Goal: Task Accomplishment & Management: Complete application form

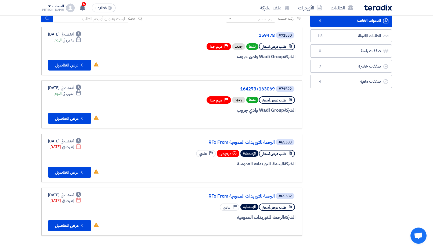
scroll to position [27, 0]
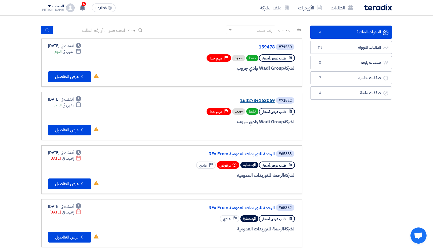
click at [269, 99] on link "164273+163069" at bounding box center [222, 100] width 108 height 5
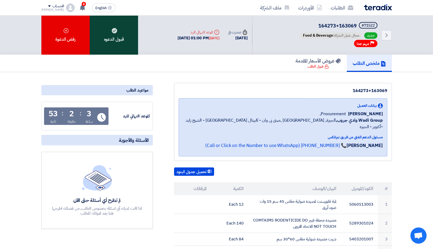
click at [105, 29] on div "قبول الدعوه" at bounding box center [114, 35] width 48 height 39
click at [121, 30] on div "قبول الدعوه" at bounding box center [114, 35] width 48 height 39
click at [113, 32] on use at bounding box center [114, 30] width 5 height 5
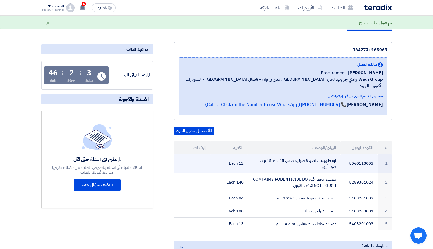
scroll to position [82, 0]
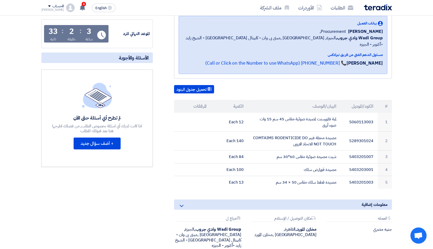
drag, startPoint x: 402, startPoint y: 33, endPoint x: 362, endPoint y: 28, distance: 40.7
click at [402, 33] on section "164273+163069 بيانات العميل Ahmed Abuelazm Procurement, Wadi Group وادي جروب, ا…" at bounding box center [216, 138] width 433 height 297
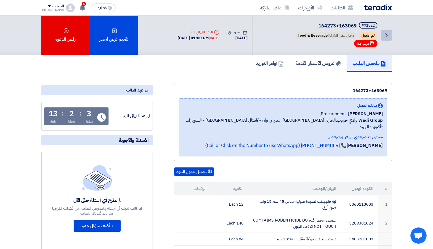
click at [386, 35] on icon "Back" at bounding box center [387, 35] width 6 height 6
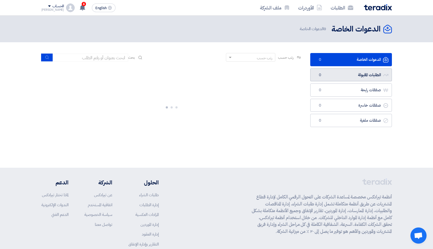
click at [362, 77] on link "الطلبات المقبولة الطلبات المقبولة 0" at bounding box center [352, 74] width 82 height 13
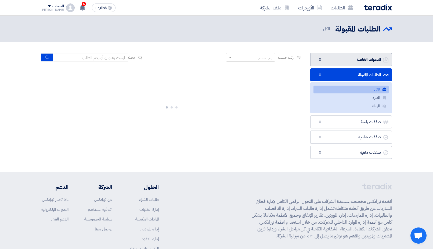
click at [361, 58] on link "الدعوات الخاصة الدعوات الخاصة 0" at bounding box center [352, 59] width 82 height 13
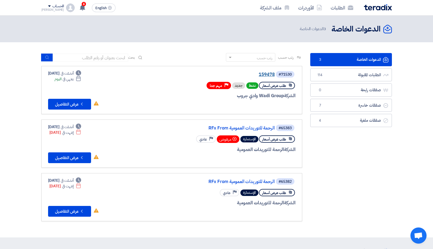
click at [270, 76] on link "159478" at bounding box center [222, 74] width 108 height 5
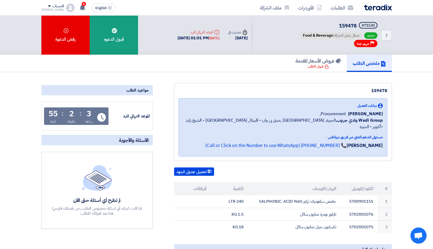
scroll to position [27, 0]
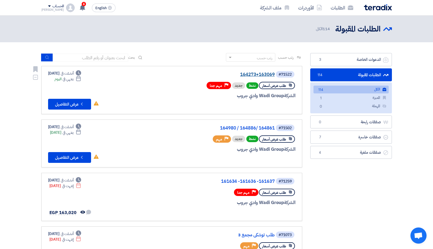
click at [263, 75] on link "164273+163069" at bounding box center [222, 74] width 108 height 5
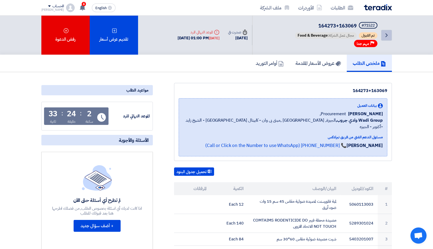
click at [387, 31] on link "Back" at bounding box center [387, 35] width 11 height 11
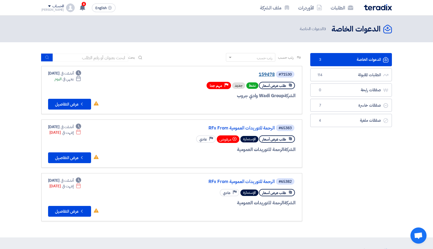
click at [268, 74] on link "159478" at bounding box center [222, 74] width 108 height 5
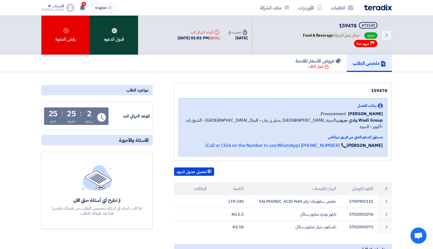
click at [129, 38] on div "قبول الدعوه" at bounding box center [114, 35] width 48 height 39
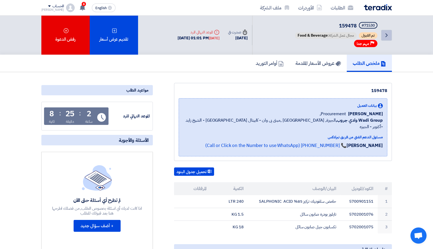
click at [390, 37] on icon "Back" at bounding box center [387, 35] width 6 height 6
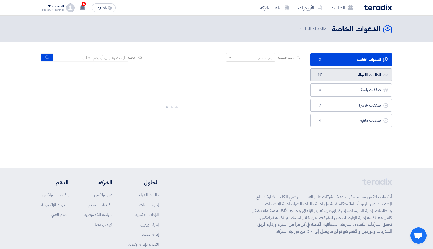
click at [369, 75] on link "الطلبات المقبولة الطلبات المقبولة 115" at bounding box center [352, 74] width 82 height 13
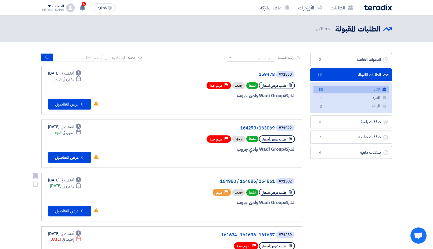
click at [257, 181] on link "164980 / 164886/ 164861" at bounding box center [222, 181] width 108 height 5
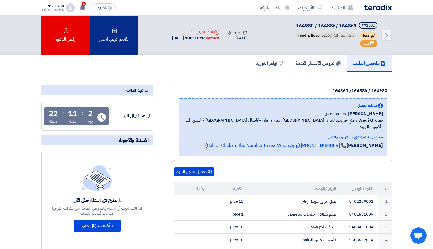
click at [123, 37] on div "تقديم عرض أسعار" at bounding box center [114, 35] width 48 height 39
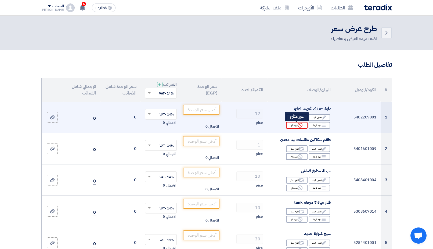
click at [301, 122] on div "Reject غير متاح" at bounding box center [297, 125] width 22 height 7
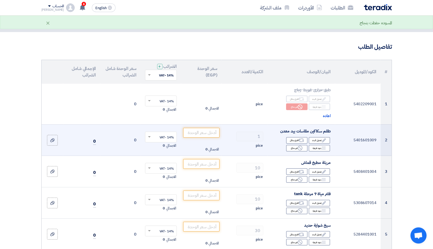
scroll to position [27, 0]
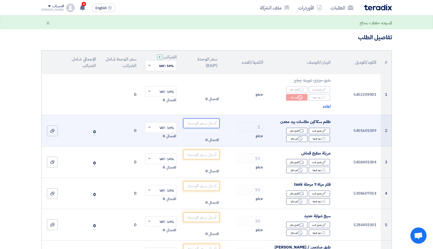
click at [205, 125] on input "number" at bounding box center [201, 123] width 36 height 10
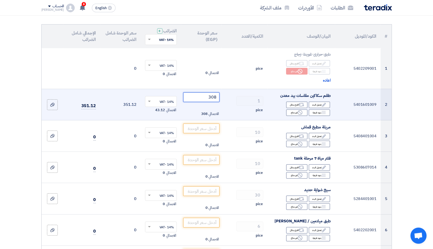
scroll to position [82, 0]
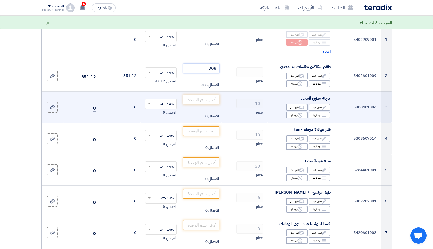
type input "308"
click at [205, 100] on input "number" at bounding box center [201, 100] width 36 height 10
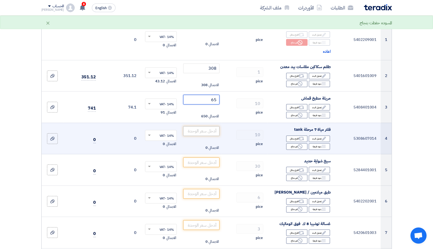
type input "65"
click at [215, 130] on input "number" at bounding box center [201, 131] width 36 height 10
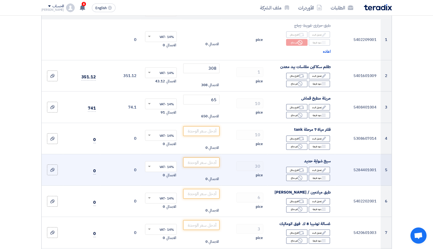
click at [207, 156] on td "الاجمالي 0" at bounding box center [201, 169] width 41 height 31
click at [207, 160] on input "number" at bounding box center [201, 162] width 36 height 10
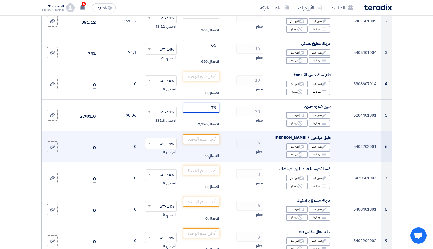
scroll to position [137, 0]
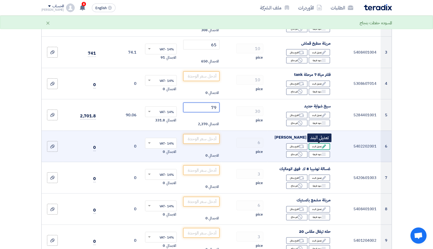
type input "79"
click at [324, 147] on use at bounding box center [324, 146] width 4 height 4
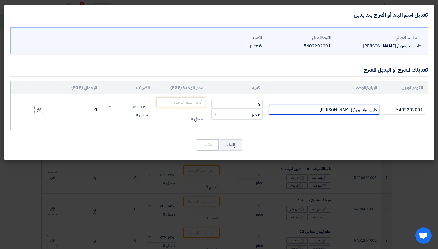
drag, startPoint x: 340, startPoint y: 110, endPoint x: 355, endPoint y: 108, distance: 15.4
click at [355, 108] on input "طبق ميلامين / [PERSON_NAME]" at bounding box center [324, 110] width 110 height 10
type input "طبق [PERSON_NAME]"
click at [188, 98] on input "number" at bounding box center [180, 102] width 49 height 10
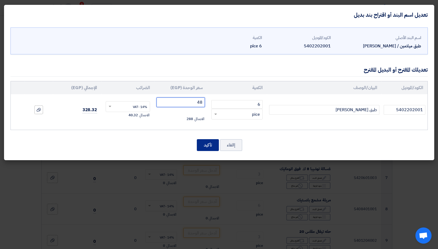
type input "48"
click at [204, 144] on button "تأكيد" at bounding box center [208, 145] width 22 height 12
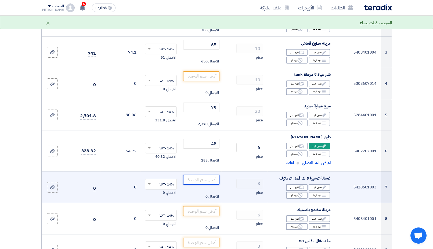
click at [203, 181] on input "number" at bounding box center [201, 180] width 36 height 10
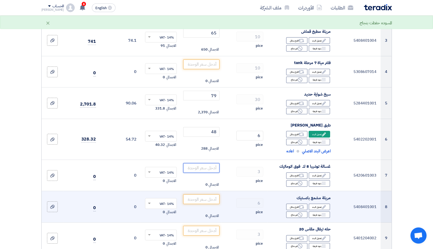
scroll to position [165, 0]
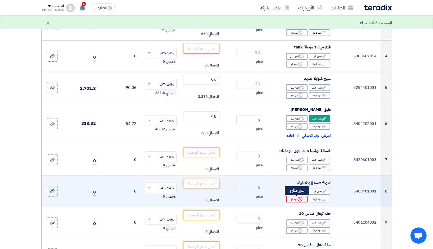
click at [300, 201] on use at bounding box center [300, 199] width 5 height 5
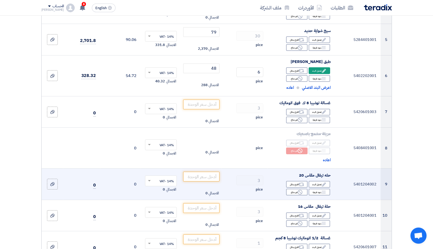
scroll to position [219, 0]
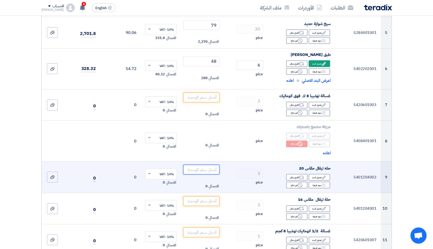
click at [199, 165] on input "number" at bounding box center [201, 170] width 36 height 10
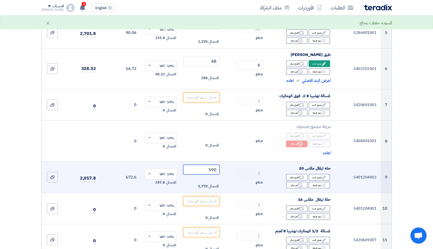
type input "590"
click at [239, 179] on div "pice" at bounding box center [244, 182] width 37 height 6
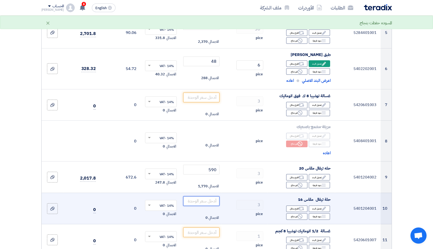
click at [208, 201] on input "number" at bounding box center [201, 201] width 36 height 10
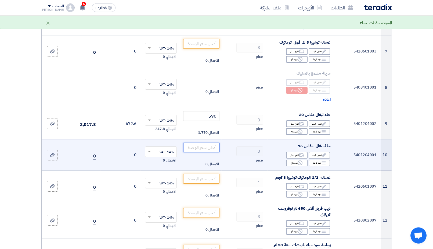
scroll to position [274, 0]
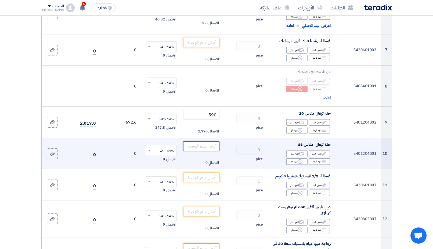
click at [207, 144] on input "number" at bounding box center [201, 146] width 36 height 10
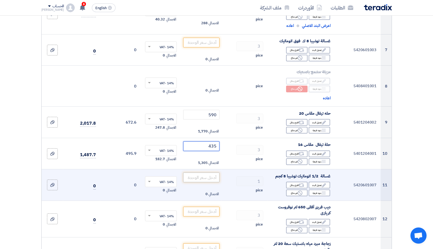
type input "435"
click at [204, 174] on input "number" at bounding box center [201, 177] width 36 height 10
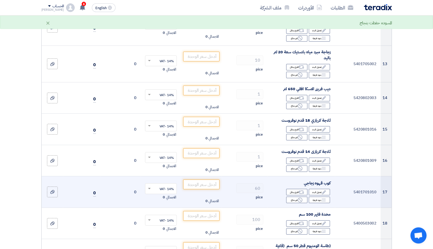
scroll to position [494, 0]
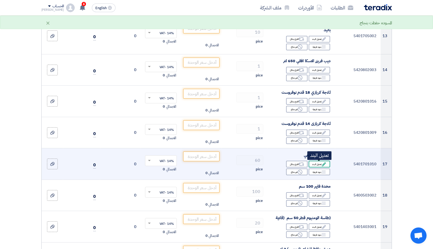
click at [324, 164] on use at bounding box center [324, 164] width 4 height 4
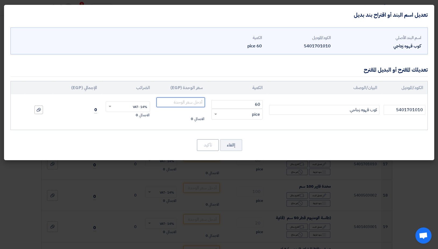
click at [171, 101] on input "number" at bounding box center [180, 102] width 49 height 10
type input "19.5"
click at [213, 142] on button "تأكيد" at bounding box center [208, 145] width 22 height 12
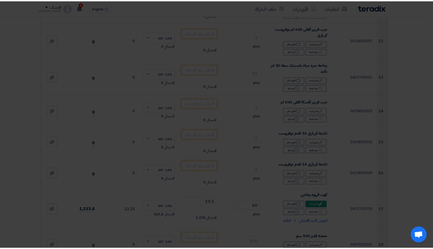
scroll to position [494, 0]
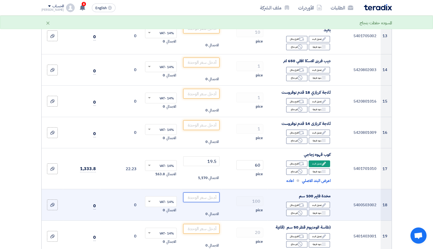
click at [189, 200] on input "number" at bounding box center [201, 197] width 36 height 10
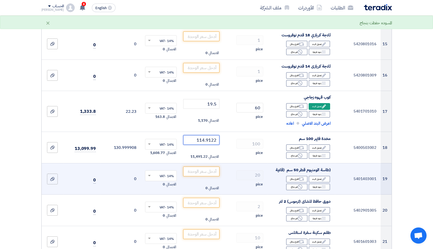
scroll to position [576, 0]
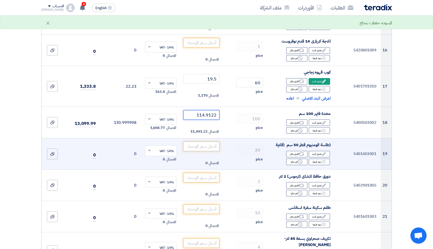
type input "114.9122"
click at [213, 144] on input "number" at bounding box center [201, 146] width 36 height 10
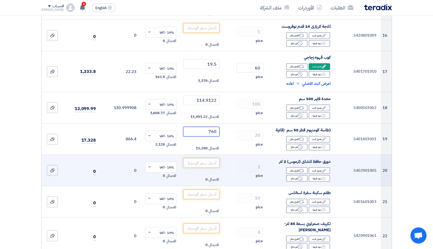
scroll to position [603, 0]
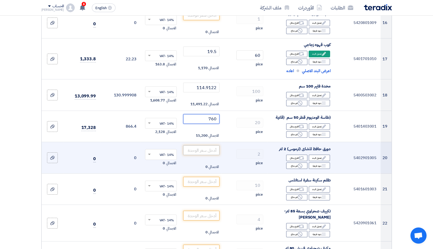
type input "760"
click at [212, 149] on input "number" at bounding box center [201, 150] width 36 height 10
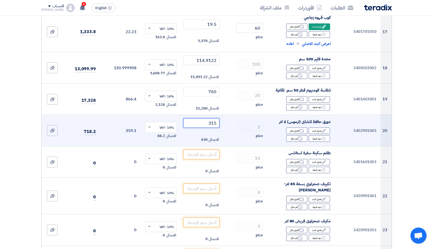
scroll to position [658, 0]
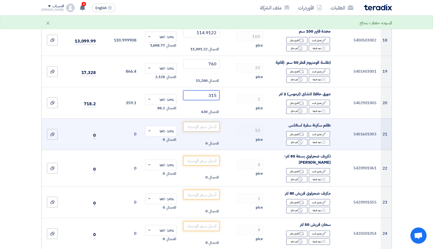
type input "315"
click at [211, 123] on input "number" at bounding box center [201, 127] width 36 height 10
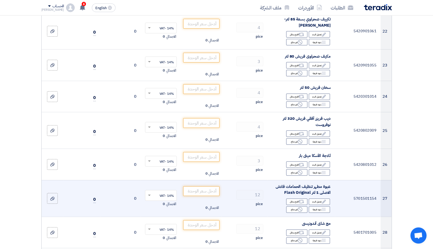
scroll to position [795, 0]
type input "2350"
click at [215, 188] on input "number" at bounding box center [201, 191] width 36 height 10
click at [314, 201] on div "Edit تعديل البند" at bounding box center [320, 201] width 22 height 7
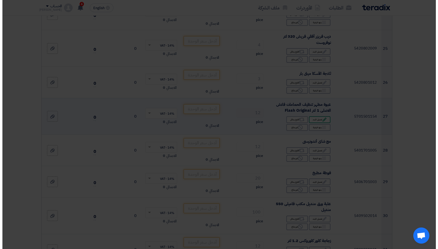
scroll to position [714, 0]
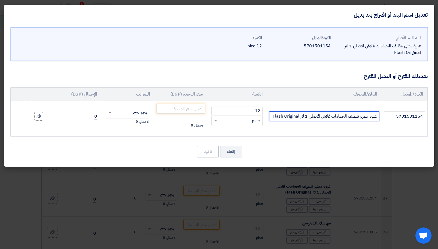
drag, startPoint x: 307, startPoint y: 114, endPoint x: 301, endPoint y: 120, distance: 8.7
click at [301, 120] on input "عبوة مطهر تنظيف الحمامات فلاش الاصلى 1 لتر Flash Original" at bounding box center [324, 116] width 110 height 10
click at [308, 116] on input "عبوة مطهر تنظيف الحمامات فلاش الاصلى 1 Flash Original" at bounding box center [324, 116] width 110 height 10
click at [310, 120] on input "عبوة مطهر تنظيف الحمامات فلاش الاصلى600 ملي Flash Original" at bounding box center [324, 116] width 110 height 10
type input "عبوة مطهر تنظيف الحمامات فلاش الاصلى 600 ملي Flash Original"
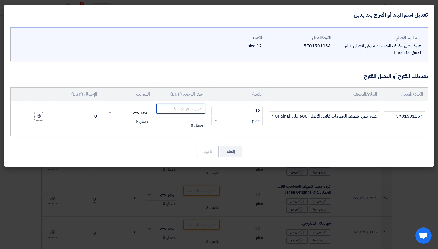
click at [181, 111] on input "number" at bounding box center [180, 109] width 49 height 10
type input "22"
click at [208, 152] on button "تأكيد" at bounding box center [208, 151] width 22 height 12
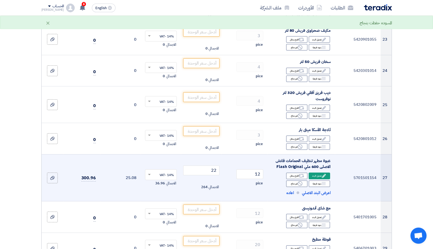
scroll to position [878, 0]
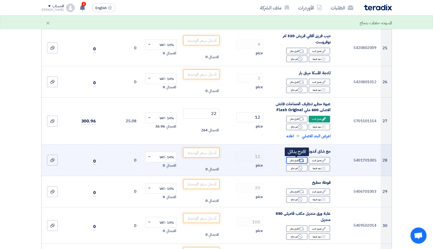
click at [299, 160] on use at bounding box center [302, 160] width 6 height 3
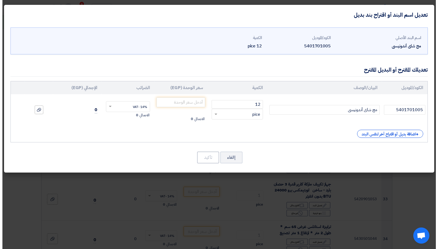
scroll to position [796, 0]
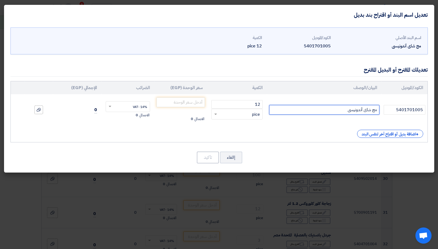
drag, startPoint x: 339, startPoint y: 109, endPoint x: 362, endPoint y: 108, distance: 23.7
click at [363, 109] on input "مج شاى أندونيسى" at bounding box center [324, 110] width 110 height 10
type input "مج شاى عادي"
click at [195, 104] on input "number" at bounding box center [180, 102] width 49 height 10
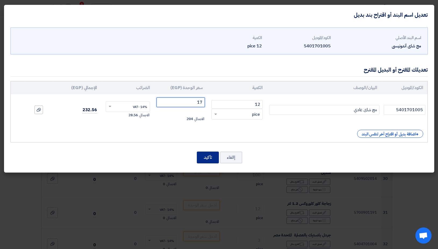
type input "17"
click at [211, 158] on button "تأكيد" at bounding box center [208, 157] width 22 height 12
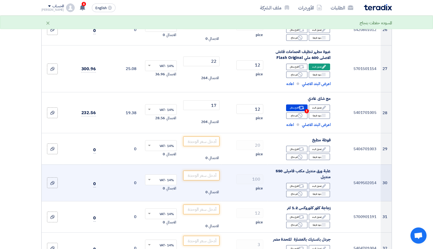
scroll to position [932, 0]
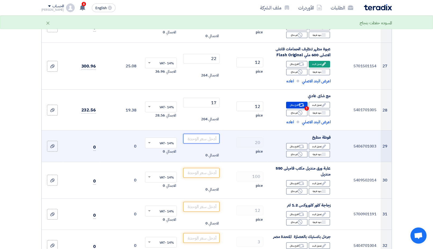
click at [211, 139] on input "number" at bounding box center [201, 139] width 36 height 10
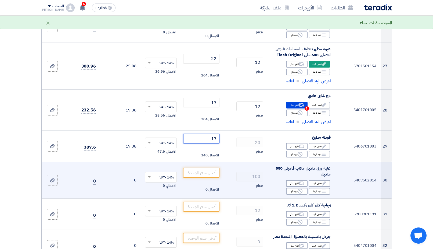
type input "17"
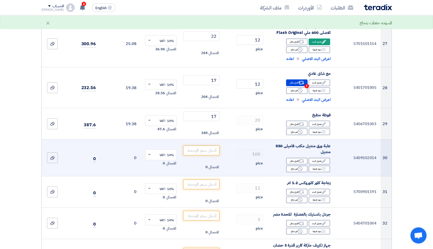
scroll to position [987, 0]
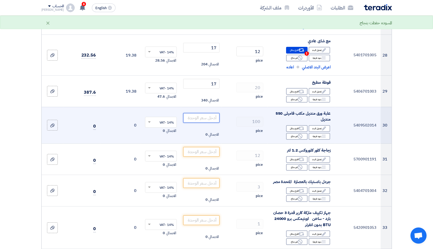
click at [211, 117] on input "number" at bounding box center [201, 118] width 36 height 10
click at [321, 129] on div "Edit تعديل البند" at bounding box center [320, 128] width 22 height 7
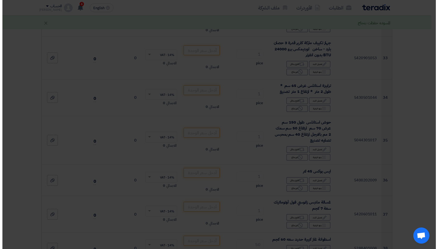
scroll to position [906, 0]
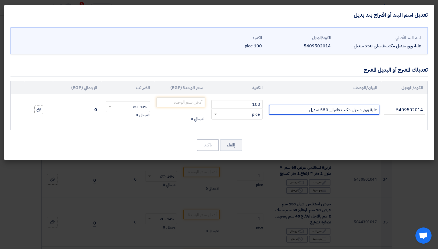
drag, startPoint x: 326, startPoint y: 109, endPoint x: 324, endPoint y: 113, distance: 4.7
click at [324, 113] on input "علبة ورق منديل مكتب فاميلى 550 منديل" at bounding box center [324, 110] width 110 height 10
type input "علبة ورق منديل مكتب فاميلى 500 منديل"
click at [177, 102] on input "number" at bounding box center [180, 102] width 49 height 10
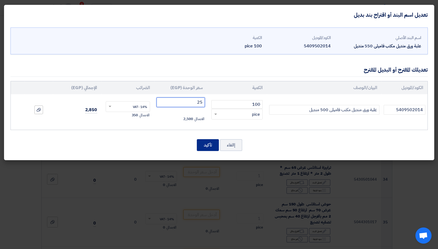
type input "25"
click at [205, 141] on button "تأكيد" at bounding box center [208, 145] width 22 height 12
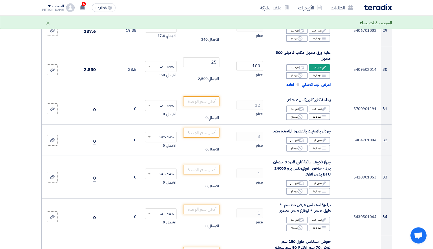
scroll to position [1048, 0]
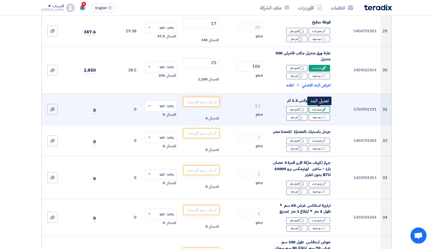
click at [326, 108] on icon "Edit" at bounding box center [324, 109] width 5 height 5
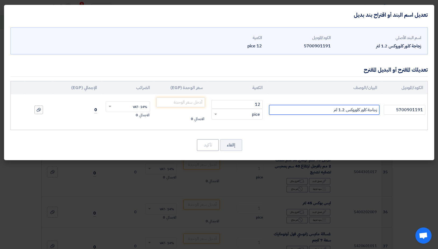
drag, startPoint x: 337, startPoint y: 109, endPoint x: 343, endPoint y: 107, distance: 6.1
click at [343, 107] on input "زجاجة كلور كلوروكس 1.2 لتر" at bounding box center [324, 110] width 110 height 10
click at [308, 108] on input "زجاجة كلور كلوروكس 900 لتر" at bounding box center [324, 110] width 110 height 10
type input "زجاجة كلور كلوروكس 900 ملي"
click at [176, 99] on input "number" at bounding box center [180, 102] width 49 height 10
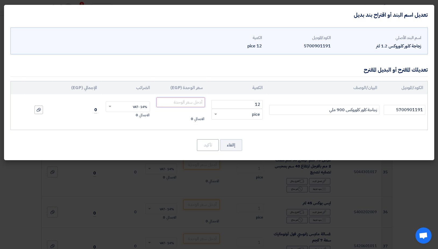
click at [189, 102] on input "number" at bounding box center [180, 102] width 49 height 10
type input "25"
click at [209, 146] on button "تأكيد" at bounding box center [208, 145] width 22 height 12
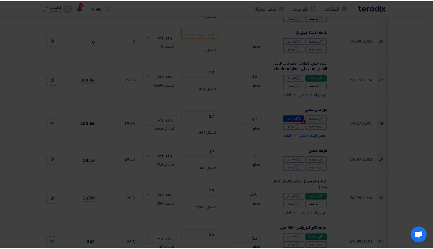
scroll to position [1088, 0]
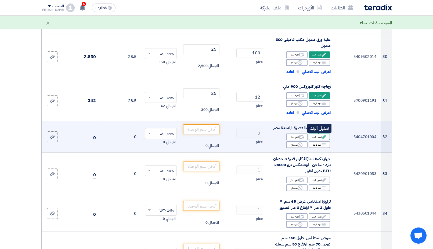
click at [322, 138] on icon "Edit" at bounding box center [324, 136] width 5 height 5
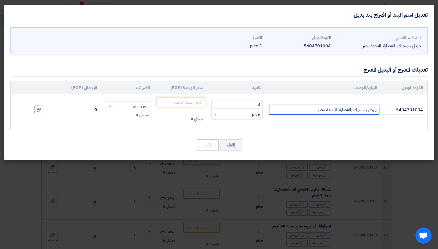
drag, startPoint x: 307, startPoint y: 109, endPoint x: 333, endPoint y: 109, distance: 25.8
click at [332, 109] on input "جردل بلاستيك بالعصارة المتحدة مصر" at bounding box center [324, 110] width 110 height 10
drag, startPoint x: 336, startPoint y: 107, endPoint x: 318, endPoint y: 112, distance: 19.1
click at [318, 112] on input "جردل بلاستيك بالعصارة المتحدة مصر" at bounding box center [324, 110] width 110 height 10
type input "جردل بلاستيك بالعصارة"
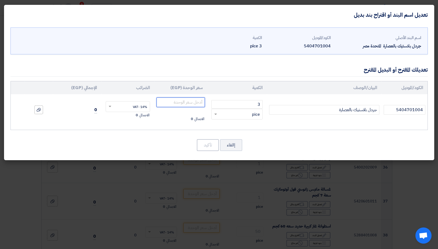
click at [190, 106] on input "number" at bounding box center [180, 102] width 49 height 10
type input "115"
click at [206, 143] on button "تأكيد" at bounding box center [208, 145] width 22 height 12
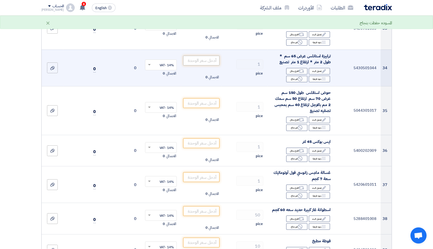
scroll to position [1190, 0]
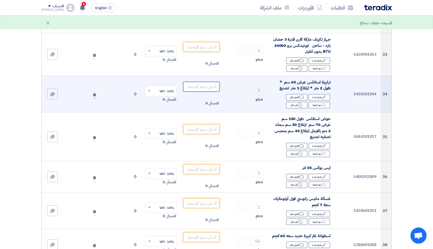
click at [207, 88] on input "number" at bounding box center [201, 87] width 36 height 10
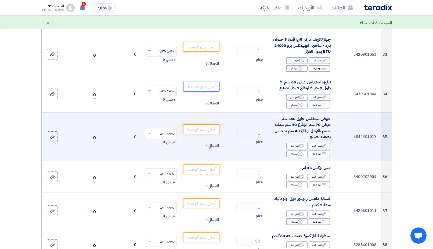
scroll to position [1162, 0]
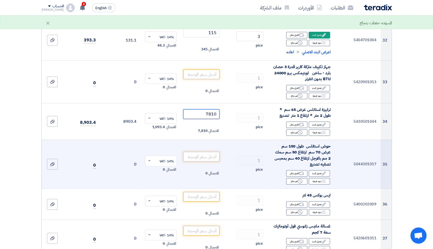
type input "7810"
click at [194, 154] on input "number" at bounding box center [201, 157] width 36 height 10
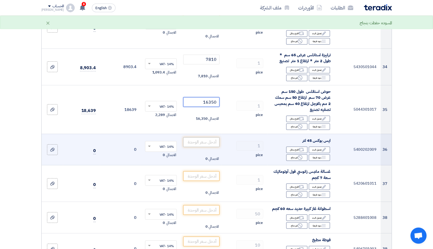
scroll to position [1217, 0]
type input "16350"
click at [195, 141] on input "number" at bounding box center [201, 142] width 36 height 10
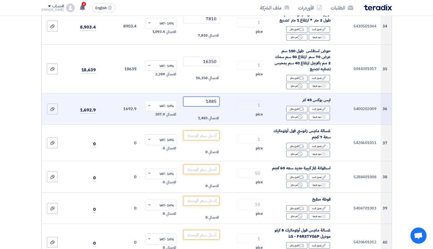
scroll to position [1272, 0]
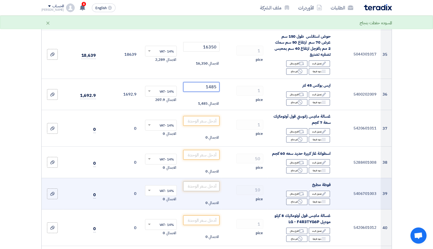
type input "1485"
click at [198, 185] on input "number" at bounding box center [201, 186] width 36 height 10
type input "17"
click at [241, 181] on td "10 pice" at bounding box center [245, 193] width 46 height 31
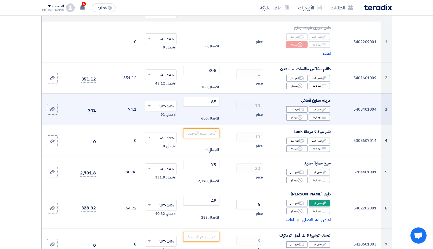
scroll to position [82, 0]
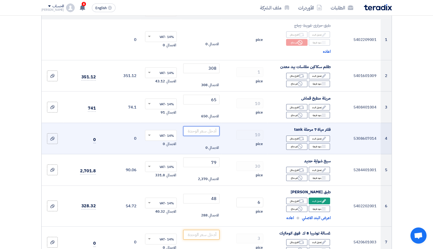
click at [212, 129] on input "number" at bounding box center [201, 131] width 36 height 10
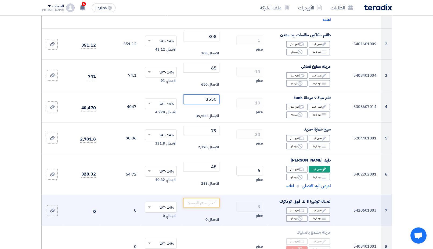
scroll to position [165, 0]
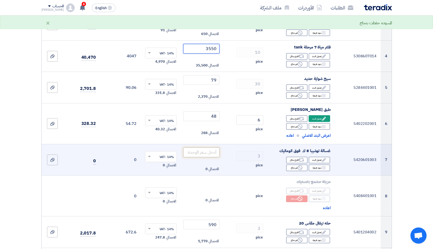
type input "3550"
click at [211, 152] on input "number" at bounding box center [201, 152] width 36 height 10
click at [317, 162] on div "Edit تعديل البند" at bounding box center [320, 159] width 22 height 7
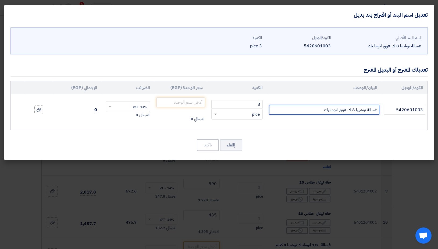
drag, startPoint x: 356, startPoint y: 109, endPoint x: 363, endPoint y: 109, distance: 7.3
click at [363, 109] on input "غسالة توشيبا 8 ك فوق اتوماتيك" at bounding box center [324, 110] width 110 height 10
click at [355, 109] on input "غسالة تورنيدو 8 ك فوق اتوماتيك" at bounding box center [324, 110] width 110 height 10
type input "غسالة تورنيدو 7 ك فوق اتوماتيك"
click at [238, 148] on button "إالغاء" at bounding box center [231, 145] width 22 height 12
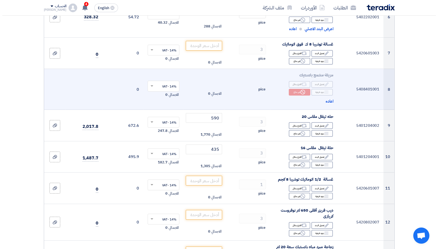
scroll to position [274, 0]
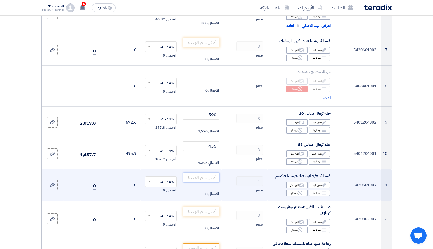
click at [204, 176] on input "number" at bounding box center [201, 177] width 36 height 10
click at [315, 187] on div "Edit تعديل البند" at bounding box center [320, 184] width 22 height 7
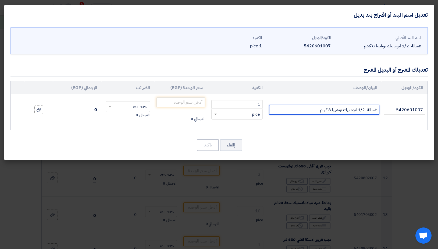
click at [337, 110] on input "غسالة 1/2 اتوماتيك توشيبا 8 كجم" at bounding box center [324, 110] width 110 height 10
click at [329, 110] on input "غسالة 1/2 اتوماتيك تورنيدو 8 كجم" at bounding box center [324, 110] width 110 height 10
type input "غسالة 1/2 اتوماتيك تورنيدو 7 كجم"
click at [188, 103] on input "number" at bounding box center [180, 102] width 49 height 10
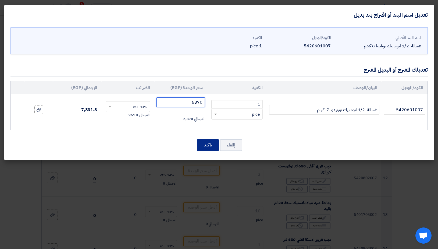
type input "6870"
click at [207, 147] on button "تأكيد" at bounding box center [208, 145] width 22 height 12
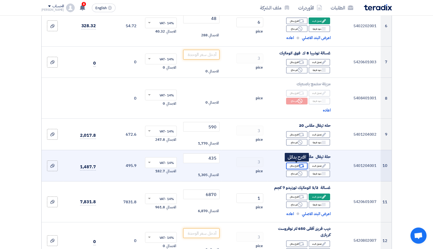
scroll to position [260, 0]
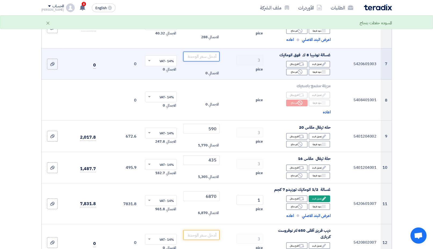
click at [206, 55] on input "number" at bounding box center [201, 57] width 36 height 10
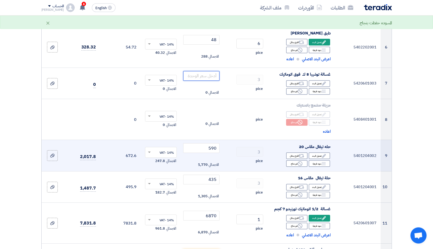
scroll to position [233, 0]
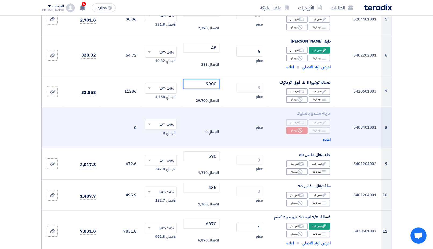
type input "9900"
click at [227, 130] on div "pice" at bounding box center [244, 127] width 37 height 6
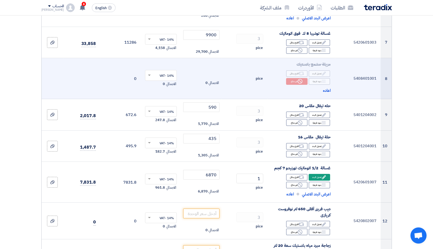
scroll to position [343, 0]
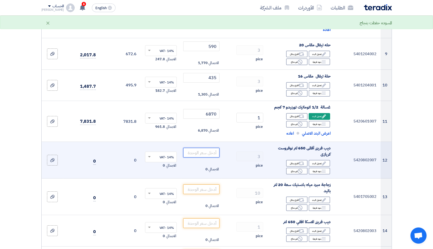
click at [213, 151] on input "number" at bounding box center [201, 153] width 36 height 10
click at [316, 164] on div "Edit تعديل البند" at bounding box center [320, 163] width 22 height 7
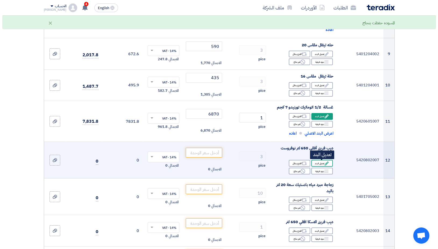
scroll to position [302, 0]
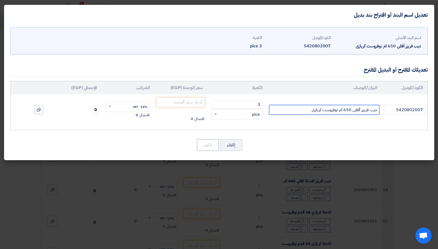
drag, startPoint x: 309, startPoint y: 109, endPoint x: 337, endPoint y: 108, distance: 28.8
click at [337, 108] on input "ديب فريزر أفقى 650 لتر نوفروست كريازى" at bounding box center [324, 110] width 110 height 10
click at [357, 107] on input "ديب فريزر أفقى 650 لتر" at bounding box center [324, 110] width 110 height 10
click at [336, 113] on input "ديب فريزر 650 لتر" at bounding box center [324, 110] width 110 height 10
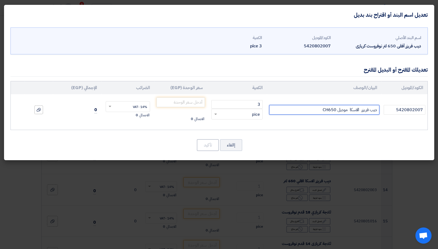
click at [350, 112] on input "ديب فريزر الاسكا موديل CH650" at bounding box center [324, 110] width 110 height 10
click at [345, 110] on input "ديب فريزر الاسكا 574 لتر موديل CH650" at bounding box center [324, 110] width 110 height 10
type input "ديب فريزر الاسكا 547لتر موديل CH650"
click at [172, 101] on input "number" at bounding box center [180, 102] width 49 height 10
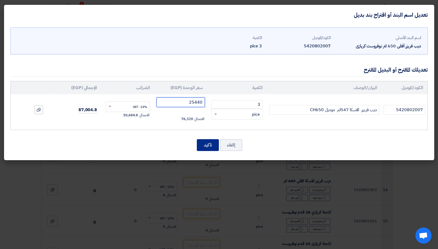
type input "25440"
click at [208, 144] on button "تأكيد" at bounding box center [208, 145] width 22 height 12
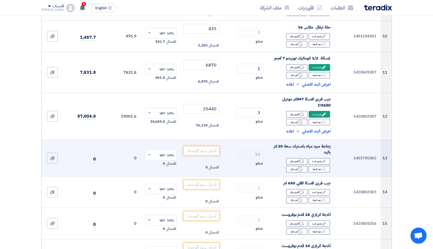
scroll to position [397, 0]
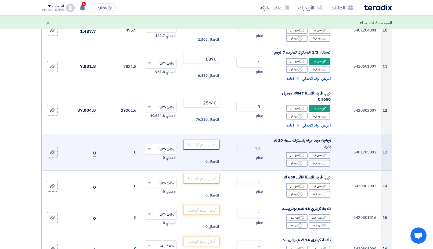
click at [191, 145] on input "number" at bounding box center [201, 145] width 36 height 10
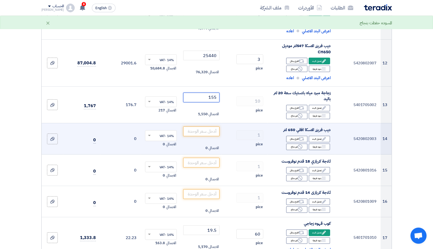
scroll to position [452, 0]
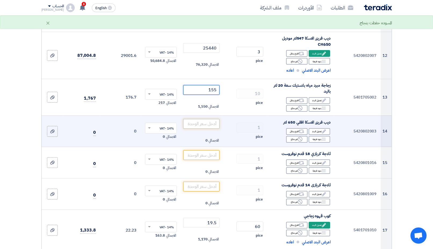
type input "155"
click at [205, 127] on input "number" at bounding box center [201, 124] width 36 height 10
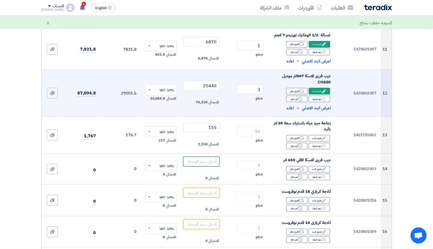
scroll to position [397, 0]
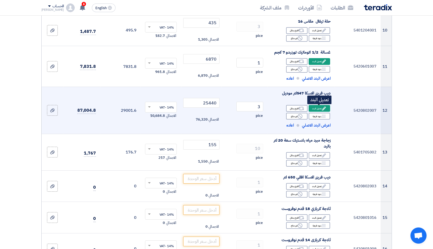
click at [318, 108] on div "Edit تعديل البند" at bounding box center [320, 108] width 22 height 7
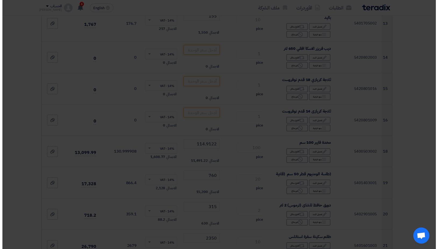
scroll to position [357, 0]
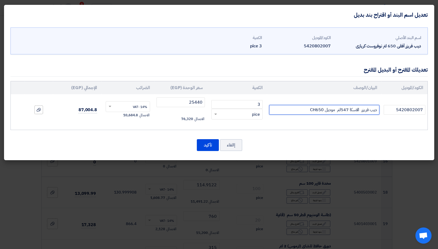
drag, startPoint x: 302, startPoint y: 111, endPoint x: 381, endPoint y: 113, distance: 78.8
click at [379, 113] on input "ديب فريزر الاسكا 547لتر موديل CH650" at bounding box center [324, 110] width 110 height 10
click at [210, 147] on button "تأكيد" at bounding box center [208, 145] width 22 height 12
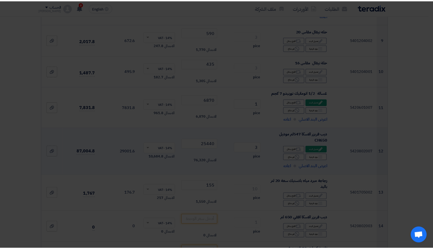
scroll to position [397, 0]
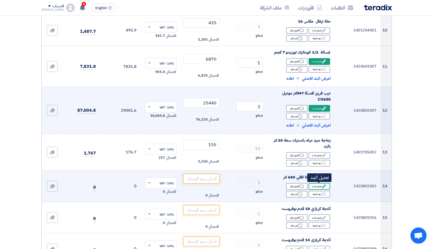
click at [316, 187] on div "Edit تعديل البند" at bounding box center [320, 186] width 22 height 7
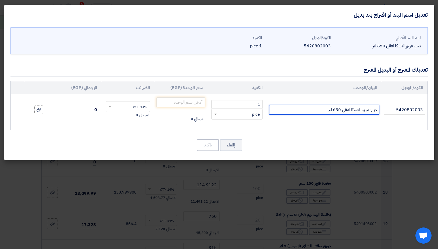
click at [305, 108] on input "ديب فريزر الاسكا افقي 650 لتر" at bounding box center [324, 110] width 110 height 10
paste input "الاسكا 547لتر موديل CH650"
type input "ديب فريزر الاسكا 547لتر موديل CH650"
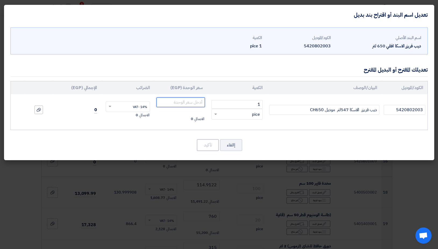
click at [181, 101] on input "number" at bounding box center [180, 102] width 49 height 10
type input "25440"
click at [211, 146] on button "تأكيد" at bounding box center [208, 145] width 22 height 12
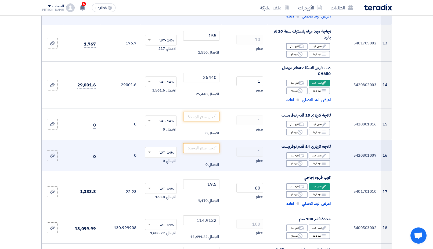
scroll to position [507, 0]
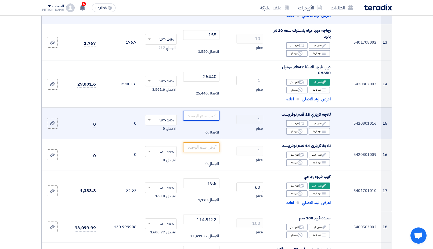
click at [211, 115] on input "number" at bounding box center [201, 116] width 36 height 10
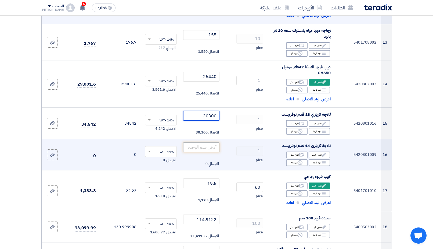
type input "30300"
click at [204, 149] on input "number" at bounding box center [201, 147] width 36 height 10
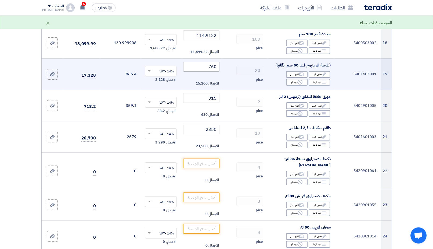
scroll to position [699, 0]
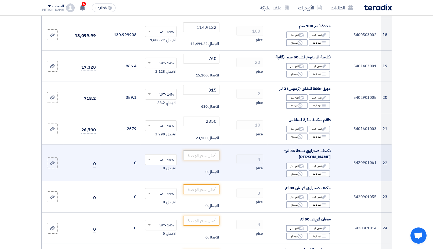
type input "19850"
click at [209, 158] on input "number" at bounding box center [201, 155] width 36 height 10
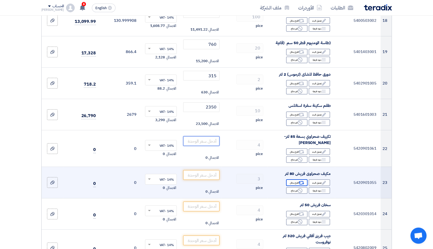
scroll to position [726, 0]
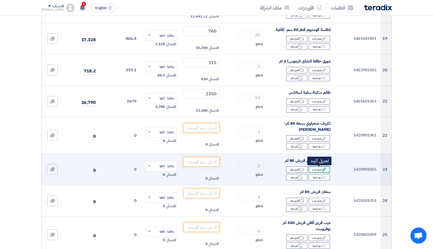
click at [327, 170] on div "Edit تعديل البند" at bounding box center [320, 169] width 22 height 7
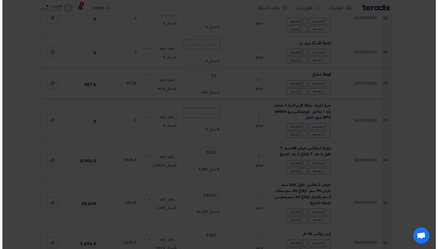
scroll to position [510, 0]
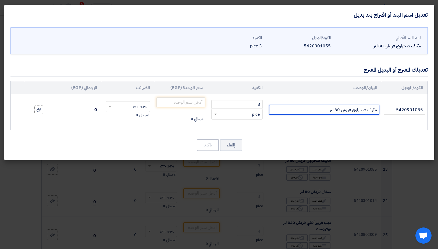
click at [319, 109] on input "مكيف صحراوى فريش 80 لتر" at bounding box center [324, 110] width 110 height 10
click at [196, 104] on input "number" at bounding box center [180, 102] width 49 height 10
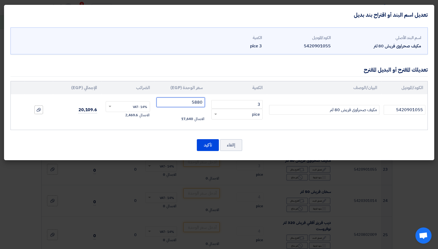
type input "5880"
click at [209, 138] on div "اسم البند الأصلي مكيف صحراوى فريش 80 لتر الكود/الموديل 5420901055 الكمية 3 pice…" at bounding box center [219, 92] width 430 height 135
click at [209, 140] on button "تأكيد" at bounding box center [208, 145] width 22 height 12
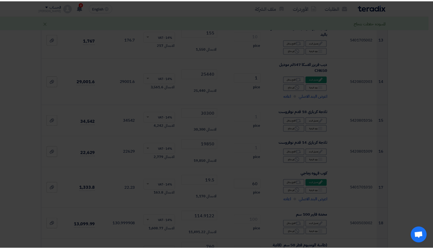
scroll to position [726, 0]
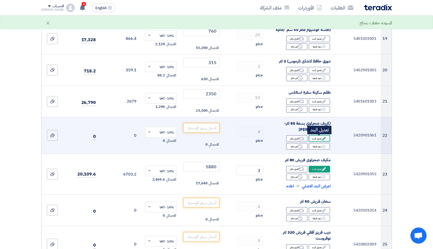
click at [323, 136] on div "Edit تعديل البند" at bounding box center [320, 138] width 22 height 7
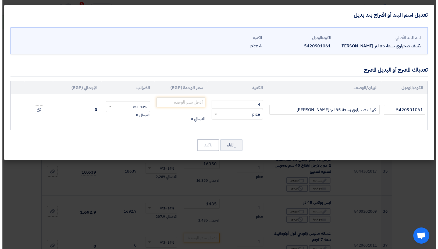
scroll to position [510, 0]
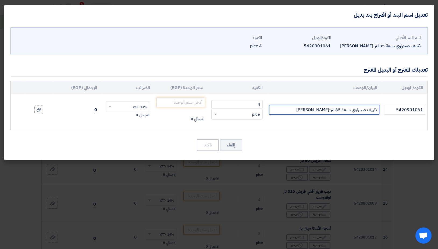
drag, startPoint x: 294, startPoint y: 111, endPoint x: 372, endPoint y: 108, distance: 78.0
click at [379, 109] on input "تكييف صحراوي بسعة 85 لتر-[PERSON_NAME]" at bounding box center [324, 110] width 110 height 10
paste input "مكيف صحراوى فريش 80 لتر"
type input "مكيف صحراوى فريش 80 لتر"
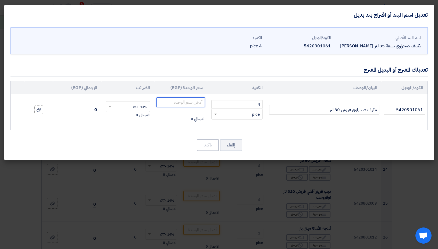
click at [193, 105] on input "number" at bounding box center [180, 102] width 49 height 10
type input "5880"
click at [204, 141] on button "تأكيد" at bounding box center [208, 145] width 22 height 12
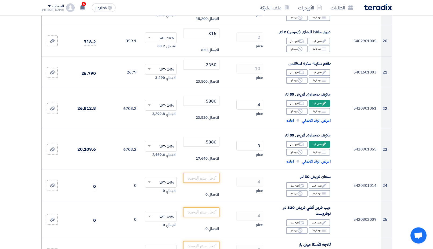
scroll to position [809, 0]
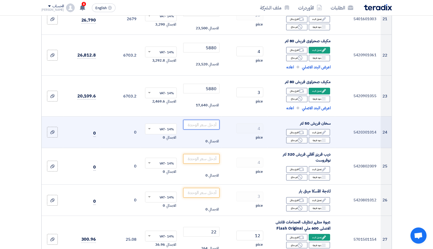
click at [198, 123] on input "number" at bounding box center [201, 125] width 36 height 10
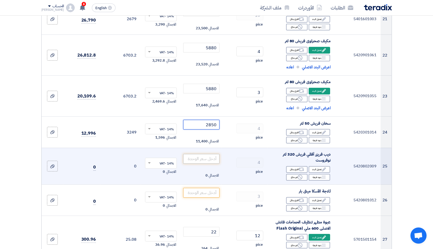
type input "2850"
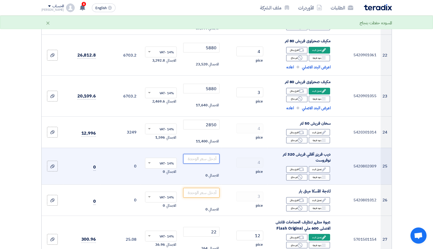
click at [209, 155] on input "number" at bounding box center [201, 159] width 36 height 10
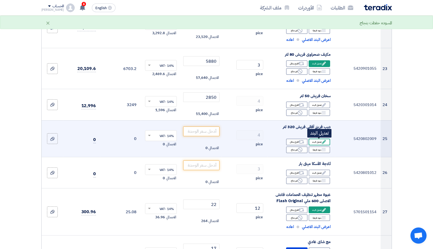
click at [323, 143] on use at bounding box center [324, 142] width 4 height 4
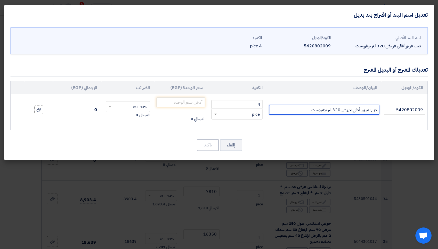
drag, startPoint x: 300, startPoint y: 110, endPoint x: 334, endPoint y: 109, distance: 33.6
click at [334, 109] on input "ديب فريزر أفقي فريش 320 لتر نوفروست" at bounding box center [324, 110] width 110 height 10
type input "ديب فريزر أفقي فريش موديل 330"
click at [192, 102] on input "number" at bounding box center [180, 102] width 49 height 10
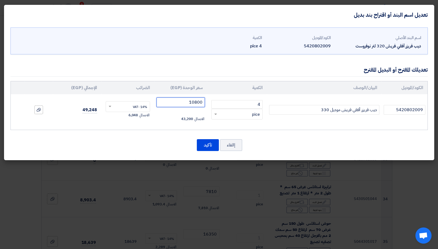
click at [190, 104] on input "10800" at bounding box center [180, 102] width 49 height 10
click at [190, 103] on input "10800" at bounding box center [180, 102] width 49 height 10
type input "11700"
click at [207, 144] on button "تأكيد" at bounding box center [208, 145] width 22 height 12
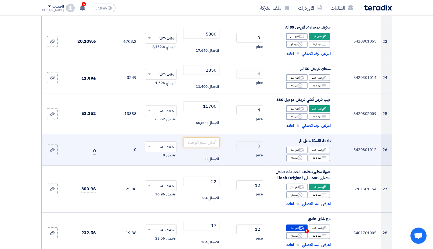
scroll to position [864, 0]
click at [206, 143] on input "number" at bounding box center [201, 142] width 36 height 10
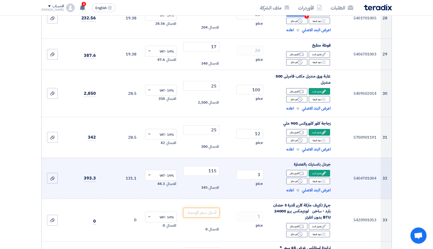
scroll to position [1083, 0]
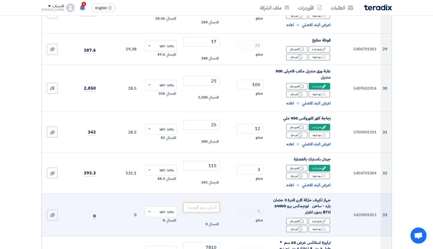
type input "9300"
click at [201, 209] on input "number" at bounding box center [201, 207] width 36 height 10
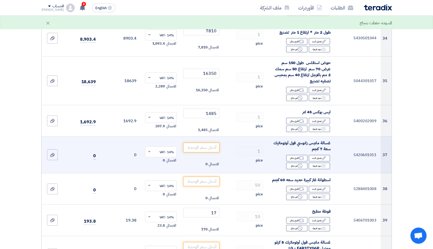
scroll to position [1302, 0]
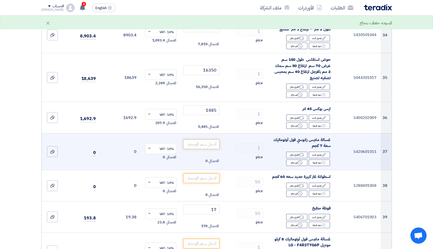
type input "43500"
click at [206, 143] on input "number" at bounding box center [201, 144] width 36 height 10
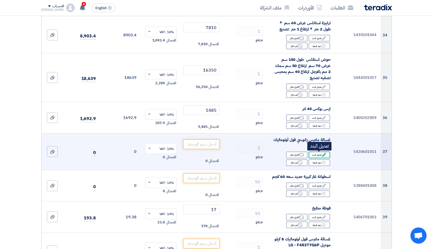
click at [319, 156] on div "Edit تعديل البند" at bounding box center [320, 154] width 22 height 7
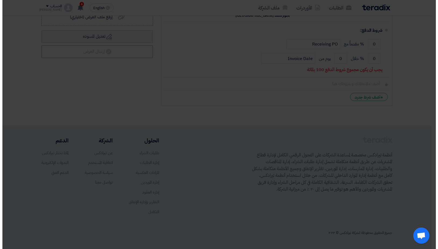
scroll to position [747, 0]
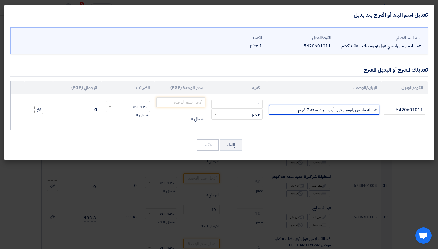
click at [325, 109] on input "غسالة ملابس زانوسي فول أوتوماتيك سعة 7 كجم" at bounding box center [324, 110] width 110 height 10
click at [350, 110] on input "غسالة ملابس زانوسي فول أوتوماتيك سعة 7 كجم" at bounding box center [324, 110] width 110 height 10
click at [308, 108] on input "غسالة ملابس فريش فول أوتوماتيك سعة 7 كجم" at bounding box center [324, 110] width 110 height 10
click at [310, 107] on input "غسالة ملابس فريش فول أوتوماتيك سعة 7 كجم" at bounding box center [324, 110] width 110 height 10
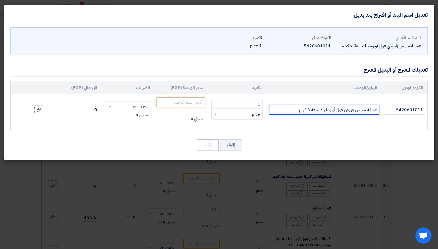
type input "غسالة ملابس فريش فول أوتوماتيك سعة 8 كجم"
click at [190, 104] on input "number" at bounding box center [180, 102] width 49 height 10
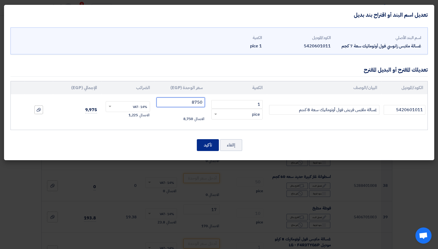
type input "8750"
click at [199, 142] on button "تأكيد" at bounding box center [208, 145] width 22 height 12
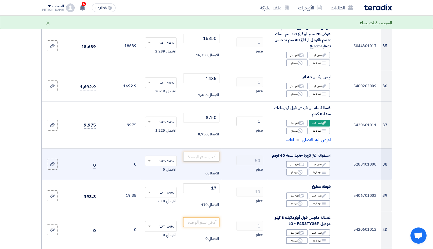
scroll to position [1357, 0]
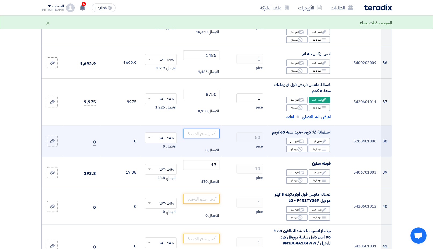
click at [196, 133] on input "number" at bounding box center [201, 134] width 36 height 10
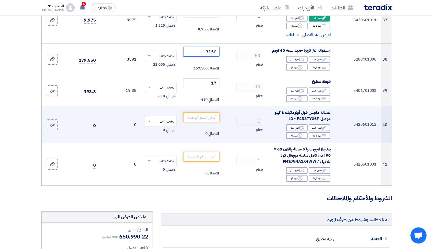
scroll to position [1440, 0]
type input "3150"
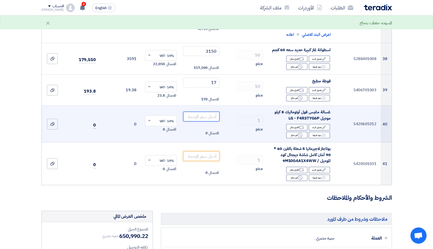
click at [212, 114] on input "number" at bounding box center [201, 117] width 36 height 10
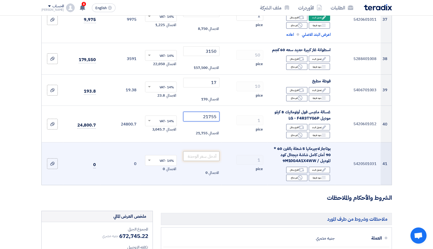
type input "21755"
click at [206, 159] on input "number" at bounding box center [201, 156] width 36 height 10
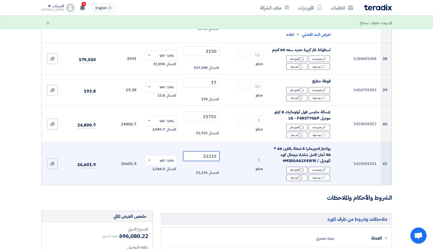
click at [209, 157] on input "23335" at bounding box center [201, 156] width 36 height 10
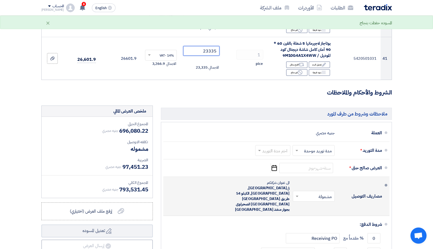
scroll to position [1549, 0]
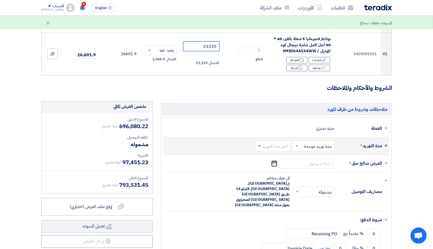
click at [259, 146] on span at bounding box center [259, 146] width 3 height 2
type input "23335"
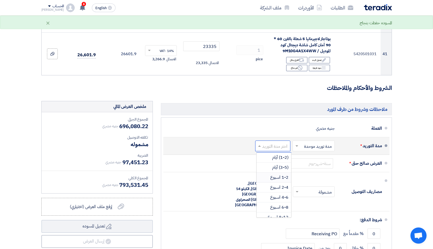
click at [282, 177] on span "1-2 اسبوع" at bounding box center [279, 177] width 18 height 6
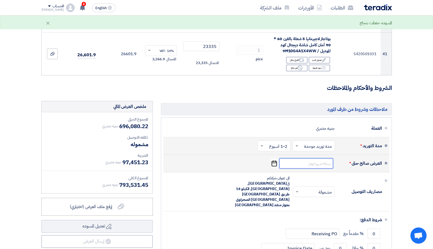
click at [312, 160] on input at bounding box center [307, 163] width 54 height 10
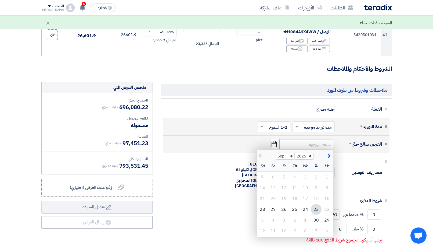
scroll to position [1631, 0]
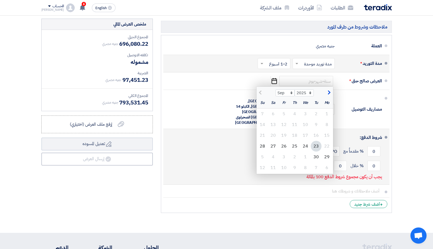
click at [316, 158] on div "30" at bounding box center [316, 156] width 11 height 11
type input "[DATE]"
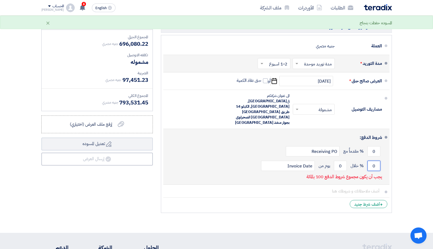
drag, startPoint x: 376, startPoint y: 149, endPoint x: 373, endPoint y: 151, distance: 3.7
click at [373, 161] on input "0" at bounding box center [374, 166] width 13 height 10
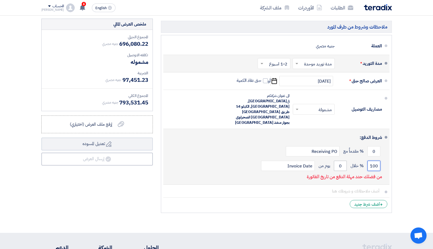
type input "100"
drag, startPoint x: 340, startPoint y: 151, endPoint x: 344, endPoint y: 149, distance: 4.1
click at [344, 161] on input "0" at bounding box center [340, 166] width 13 height 10
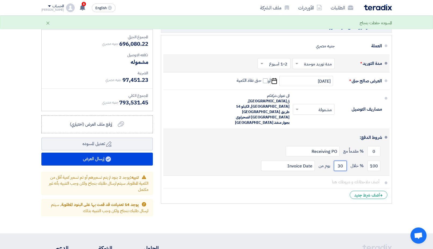
type input "30"
click at [254, 144] on div "0 % مقدماً مع Receiving PO" at bounding box center [275, 151] width 215 height 15
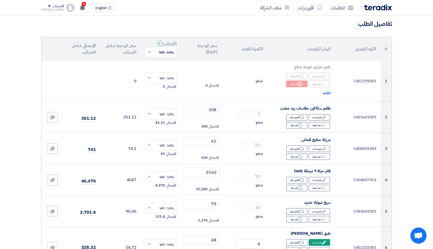
scroll to position [0, 0]
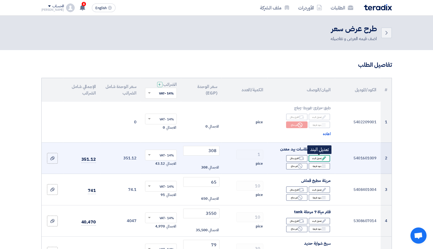
click at [316, 157] on div "Edit تعديل البند" at bounding box center [320, 158] width 22 height 7
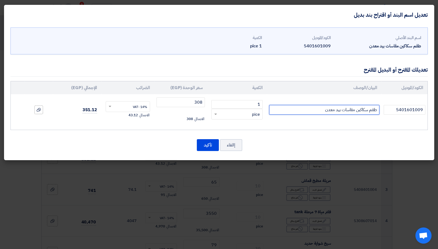
click at [313, 111] on input "طقم سكاكين مقاسات بيد معدن" at bounding box center [324, 110] width 110 height 10
type input "طقم سكاكين مقاسات بيد خشب"
click at [220, 144] on button "إالغاء" at bounding box center [231, 145] width 22 height 12
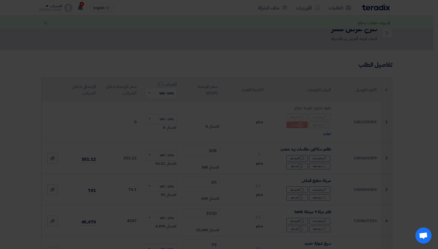
click at [211, 146] on modal-container "تعديل اسم البند أو اقتراح بند بديل اسم البند الأصلي طقم سكاكين مقاسات بيد معدن …" at bounding box center [219, 124] width 438 height 249
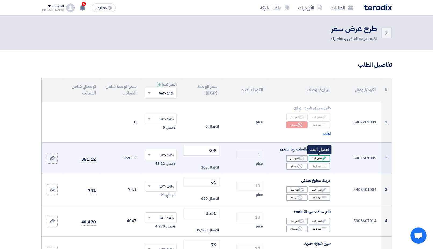
click at [322, 158] on icon "Edit" at bounding box center [324, 158] width 5 height 5
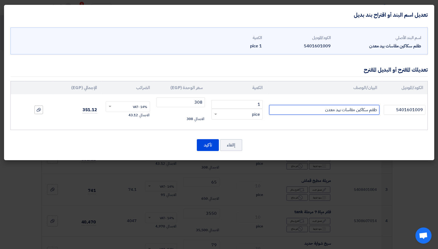
click at [311, 108] on input "طقم سكاكين مقاسات بيد معدن" at bounding box center [324, 110] width 110 height 10
type input "طقم سكاكين مقاسات بيد خشب"
click at [208, 144] on button "تأكيد" at bounding box center [208, 145] width 22 height 12
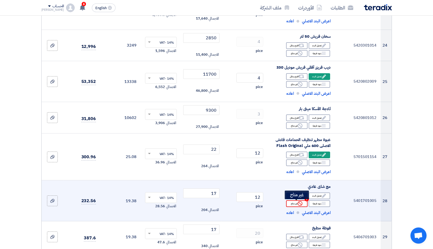
scroll to position [987, 0]
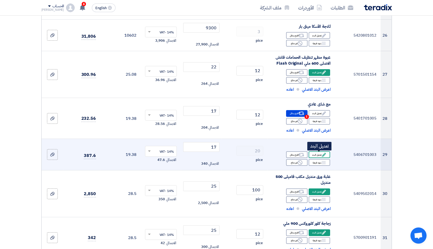
click at [319, 154] on div "Edit تعديل البند" at bounding box center [320, 154] width 22 height 7
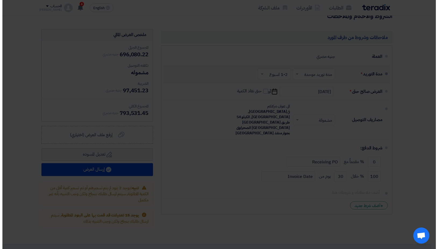
scroll to position [648, 0]
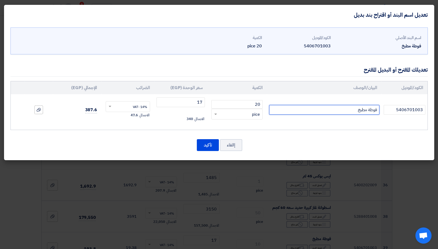
click at [337, 112] on input "فوطة مطبخ" at bounding box center [324, 110] width 110 height 10
type input "فوطة مطبخ صفراء"
click at [204, 148] on button "تأكيد" at bounding box center [208, 145] width 22 height 12
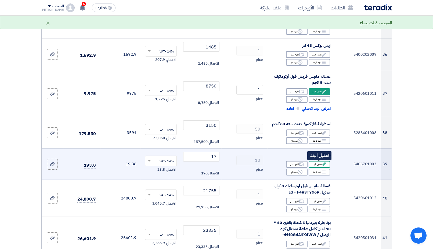
click at [326, 166] on icon "Edit" at bounding box center [324, 164] width 5 height 5
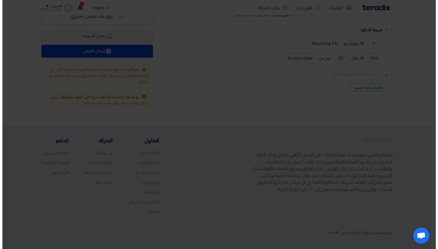
scroll to position [747, 0]
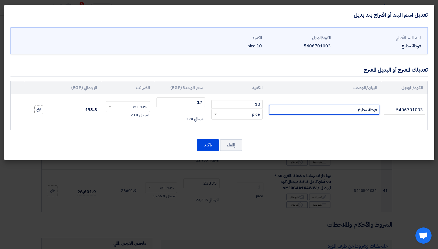
click at [316, 113] on input "فوطة مطبخ" at bounding box center [324, 110] width 110 height 10
type input "فوطة مطبخ صفراء"
click at [213, 147] on button "تأكيد" at bounding box center [208, 145] width 22 height 12
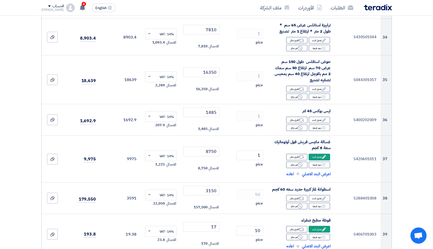
scroll to position [1302, 0]
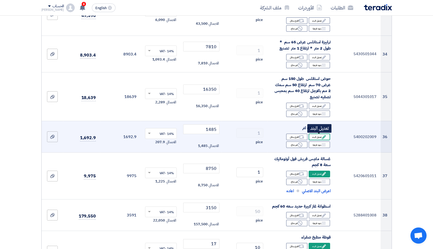
click at [316, 135] on div "Edit تعديل البند" at bounding box center [320, 136] width 22 height 7
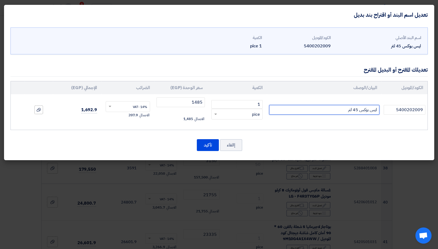
click at [334, 106] on input "ايس بوكس 45 لتر" at bounding box center [324, 110] width 110 height 10
click at [211, 148] on button "تأكيد" at bounding box center [208, 145] width 22 height 12
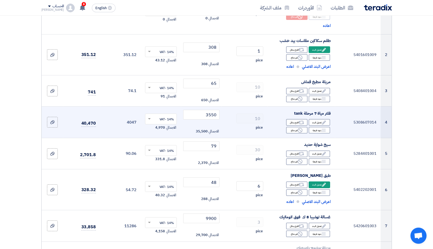
scroll to position [110, 0]
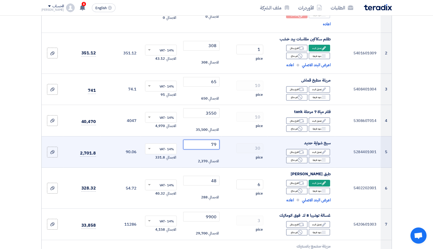
click at [207, 147] on input "79" at bounding box center [201, 145] width 36 height 10
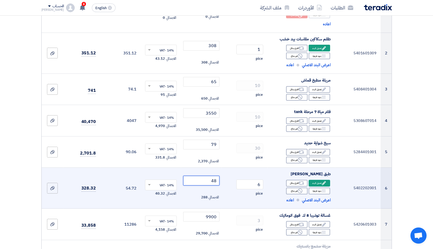
click at [205, 185] on input "48" at bounding box center [201, 181] width 36 height 10
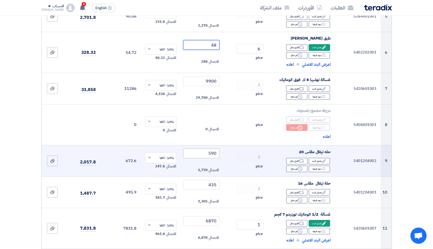
scroll to position [247, 0]
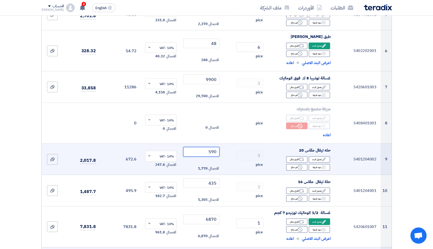
click at [204, 149] on input "590" at bounding box center [201, 152] width 36 height 10
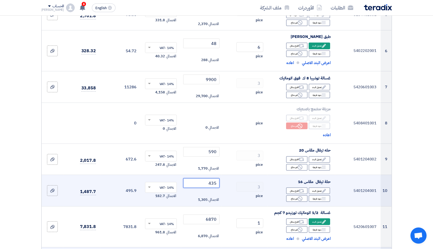
click at [204, 180] on input "435" at bounding box center [201, 183] width 36 height 10
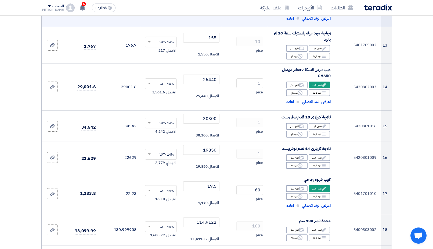
scroll to position [521, 0]
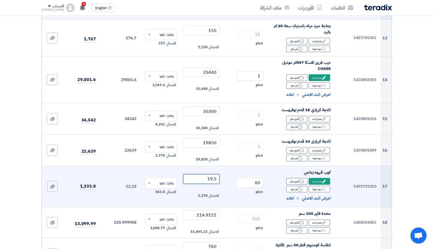
click at [201, 178] on input "19.5" at bounding box center [201, 179] width 36 height 10
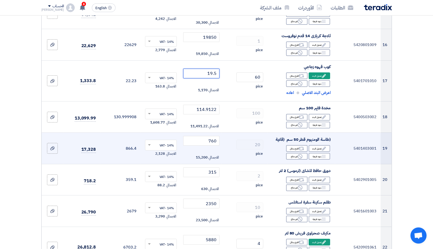
scroll to position [631, 0]
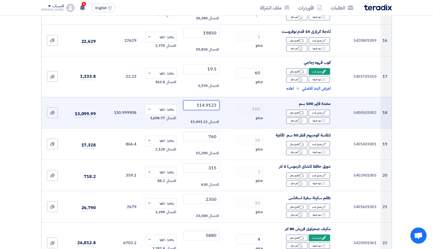
click at [199, 104] on input "114.9122" at bounding box center [201, 105] width 36 height 10
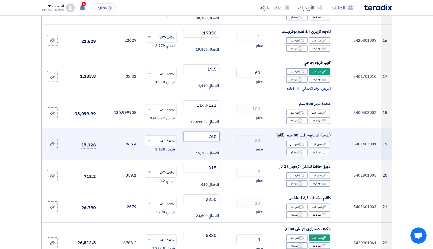
click at [209, 135] on input "760" at bounding box center [201, 136] width 36 height 10
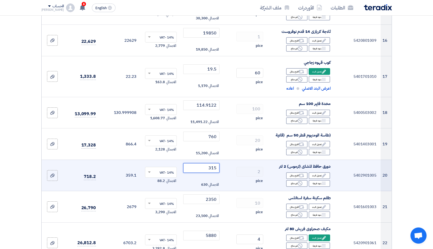
click at [205, 168] on input "315" at bounding box center [201, 168] width 36 height 10
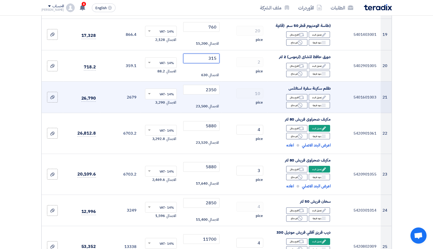
scroll to position [740, 0]
click at [196, 88] on input "2350" at bounding box center [201, 89] width 36 height 10
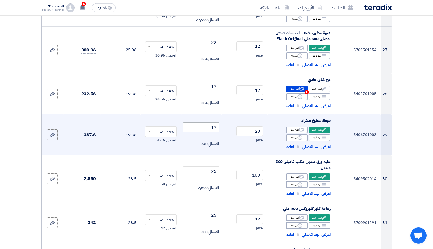
scroll to position [1015, 0]
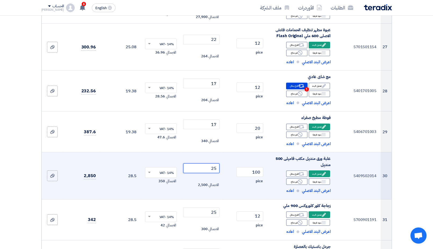
click at [208, 170] on input "25" at bounding box center [201, 168] width 36 height 10
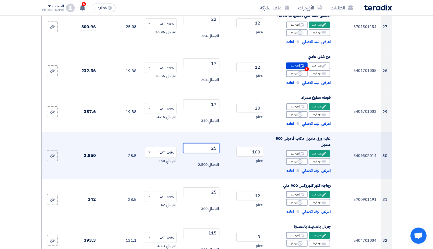
scroll to position [1070, 0]
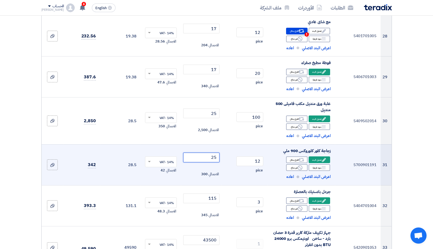
click at [209, 154] on input "25" at bounding box center [201, 157] width 36 height 10
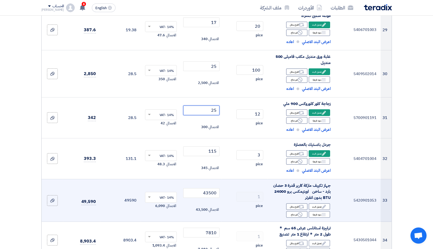
scroll to position [1124, 0]
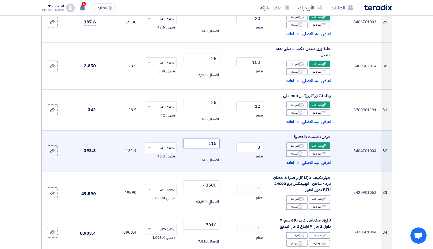
click at [203, 144] on input "115" at bounding box center [201, 143] width 36 height 10
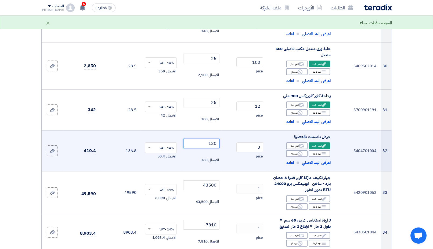
type input "120"
click at [242, 162] on td "3 pice" at bounding box center [245, 150] width 46 height 41
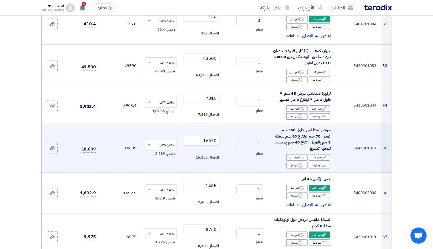
scroll to position [1262, 0]
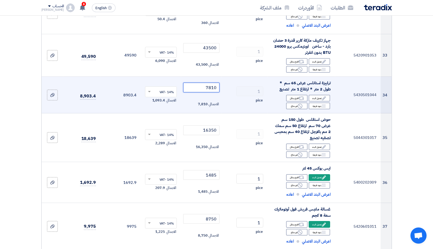
click at [205, 85] on input "7810" at bounding box center [201, 88] width 36 height 10
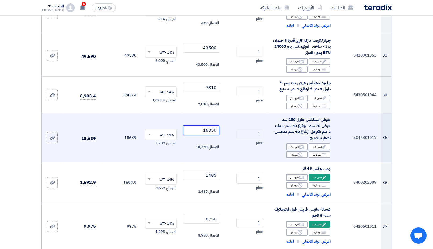
click at [198, 133] on input "16350" at bounding box center [201, 130] width 36 height 10
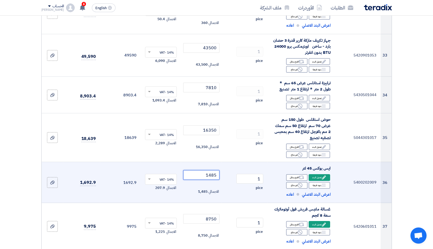
click at [197, 173] on input "1485" at bounding box center [201, 175] width 36 height 10
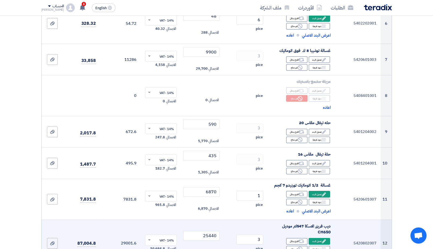
scroll to position [302, 0]
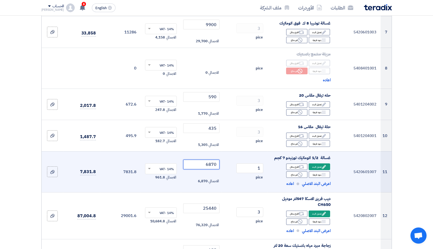
click at [195, 166] on input "6870" at bounding box center [201, 164] width 36 height 10
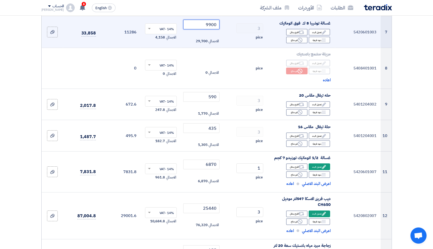
click at [197, 23] on input "9900" at bounding box center [201, 25] width 36 height 10
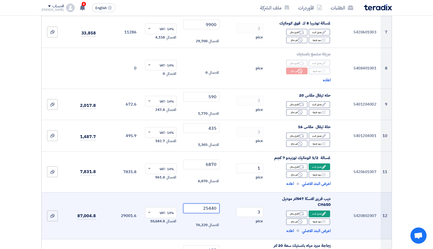
click at [196, 206] on input "25440" at bounding box center [201, 208] width 36 height 10
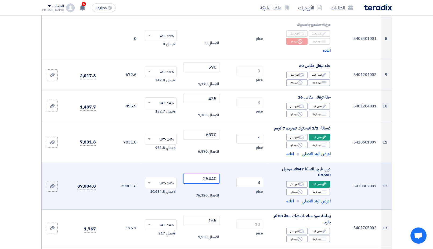
scroll to position [357, 0]
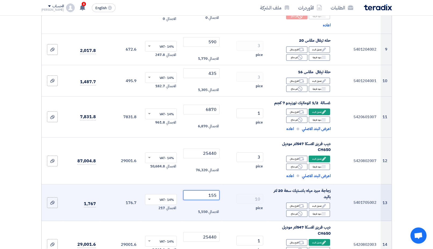
click at [195, 194] on input "155" at bounding box center [201, 195] width 36 height 10
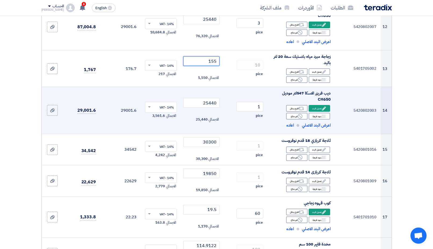
scroll to position [494, 0]
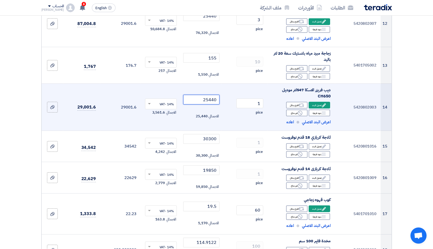
click at [194, 97] on input "25440" at bounding box center [201, 100] width 36 height 10
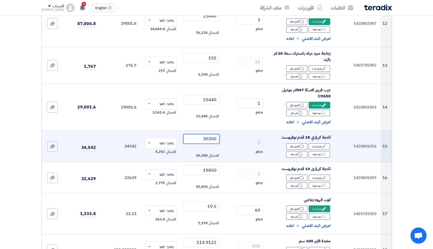
click at [199, 138] on input "30300" at bounding box center [201, 139] width 36 height 10
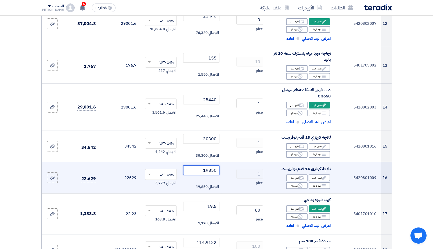
click at [196, 169] on input "19850" at bounding box center [201, 170] width 36 height 10
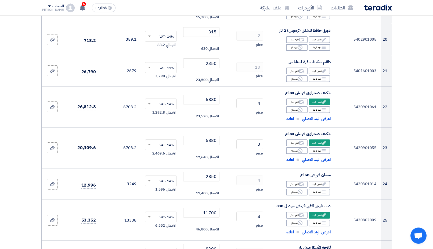
scroll to position [768, 0]
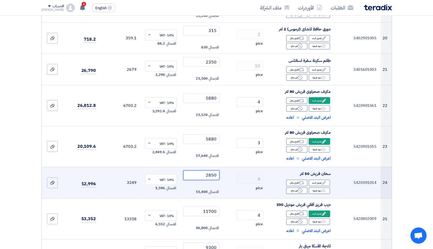
click at [193, 173] on input "2850" at bounding box center [201, 175] width 36 height 10
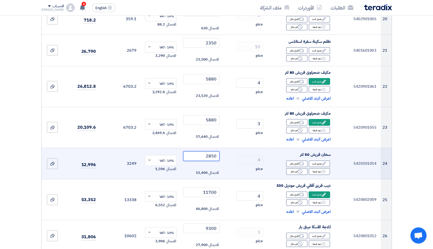
scroll to position [823, 0]
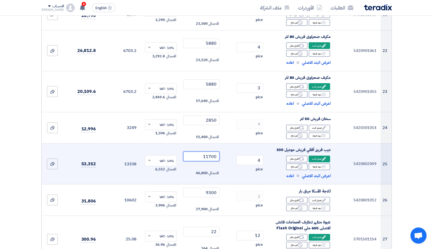
click at [200, 157] on input "11700" at bounding box center [201, 156] width 36 height 10
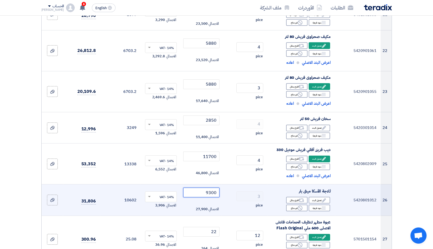
click at [199, 193] on input "9300" at bounding box center [201, 192] width 36 height 10
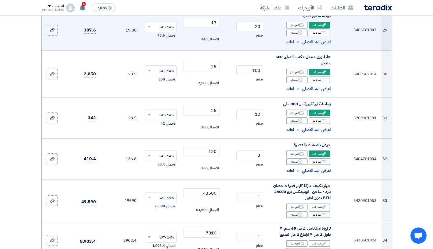
scroll to position [1124, 0]
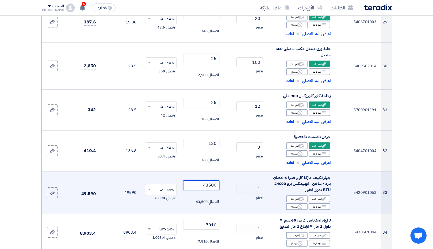
click at [199, 186] on input "43500" at bounding box center [201, 185] width 36 height 10
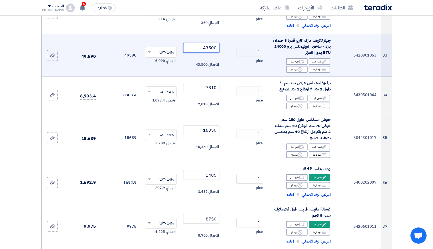
scroll to position [1289, 0]
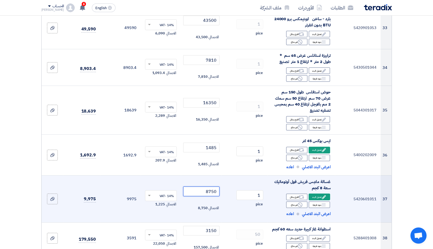
click at [201, 190] on input "8750" at bounding box center [201, 191] width 36 height 10
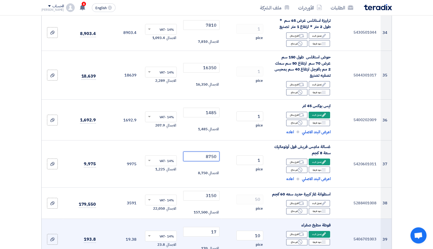
scroll to position [1344, 0]
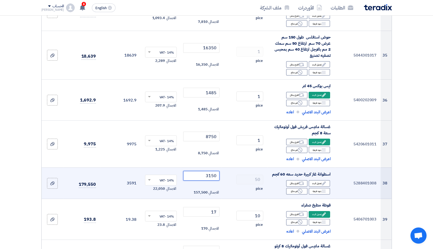
click at [190, 178] on input "3150" at bounding box center [201, 176] width 36 height 10
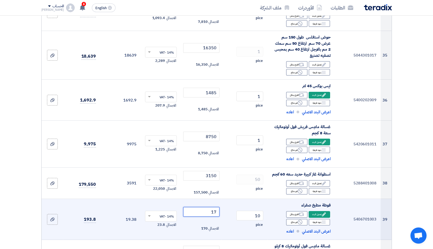
click at [205, 212] on input "17" at bounding box center [201, 212] width 36 height 10
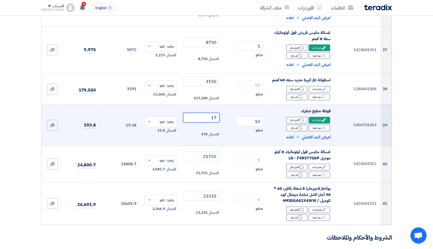
scroll to position [1453, 0]
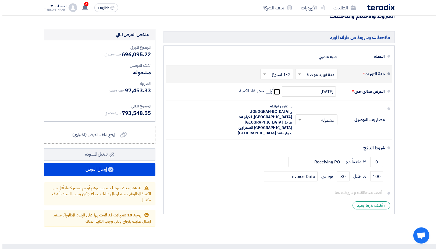
scroll to position [1700, 0]
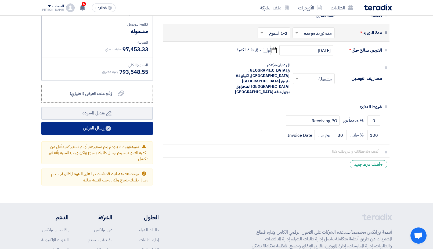
click at [135, 124] on button "إرسال العرض" at bounding box center [97, 128] width 112 height 13
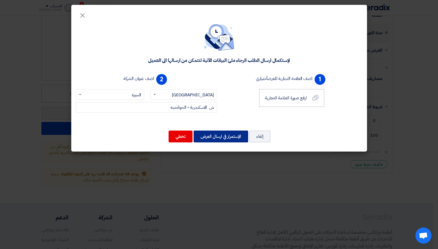
click at [216, 135] on button "الإستمرار في ارسال العرض" at bounding box center [221, 136] width 55 height 12
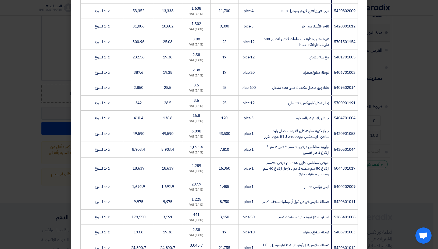
scroll to position [614, 0]
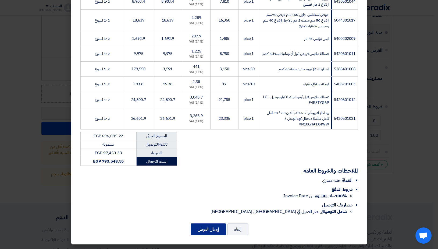
click at [209, 229] on button "إرسال العرض" at bounding box center [208, 229] width 35 height 12
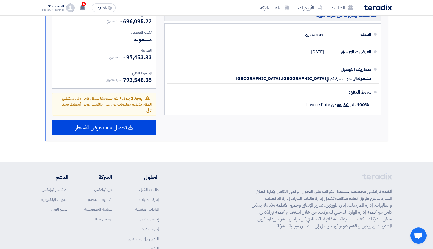
scroll to position [1124, 0]
